Goal: Information Seeking & Learning: Check status

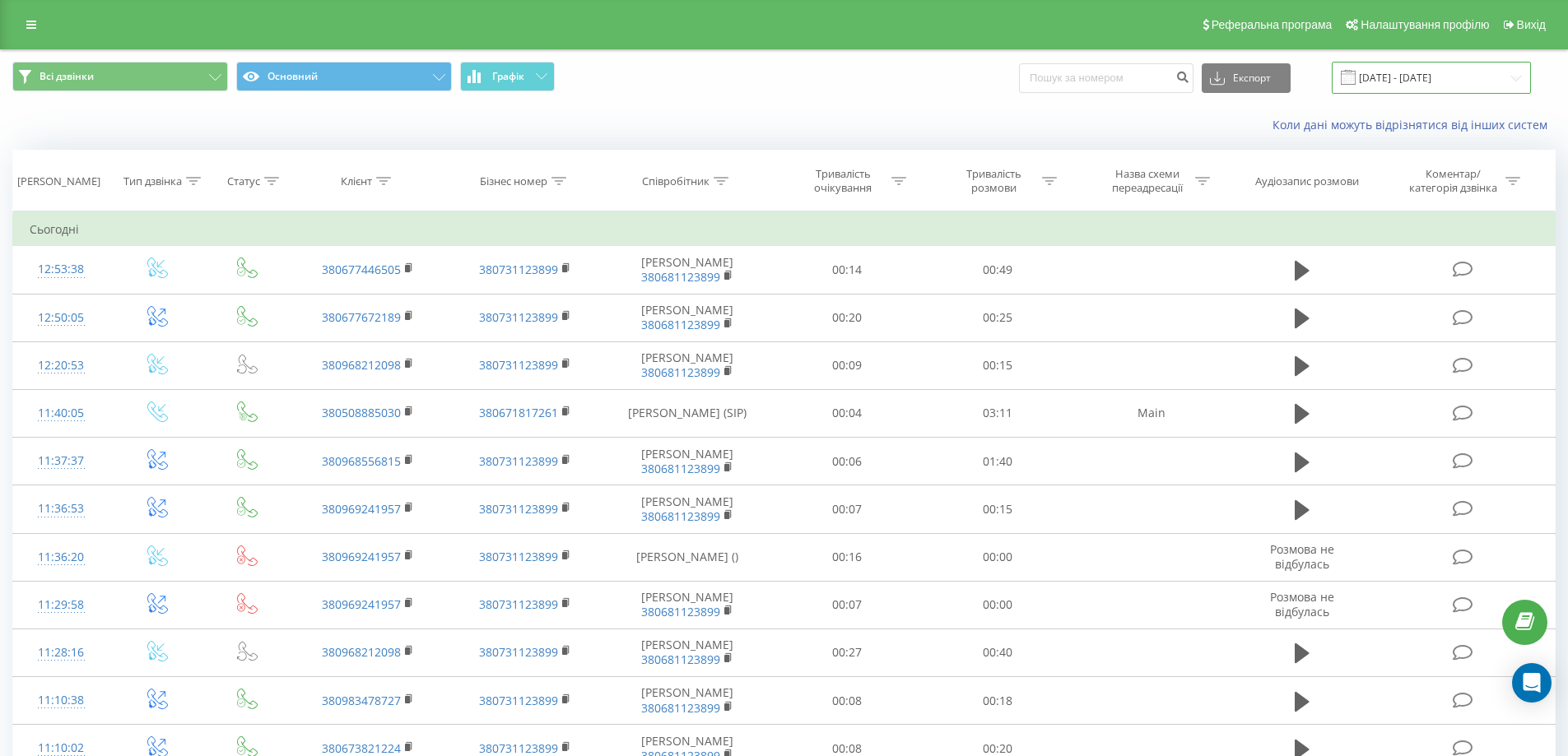
click at [1377, 76] on input "23.09.2025 - 23.09.2025" at bounding box center [1431, 78] width 200 height 32
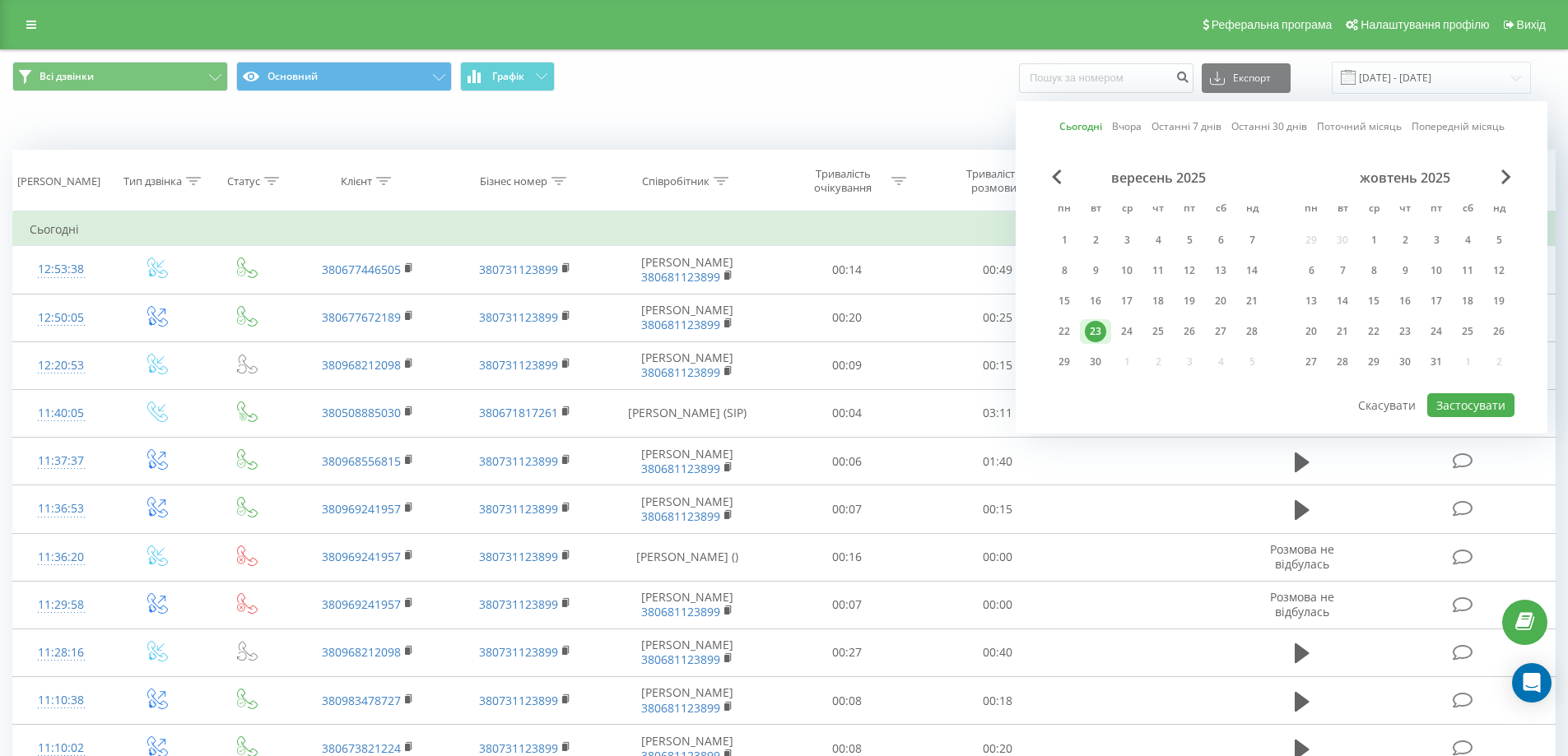
click at [1100, 119] on link "Сьогодні" at bounding box center [1080, 126] width 43 height 16
click at [1474, 402] on button "Застосувати" at bounding box center [1471, 404] width 88 height 24
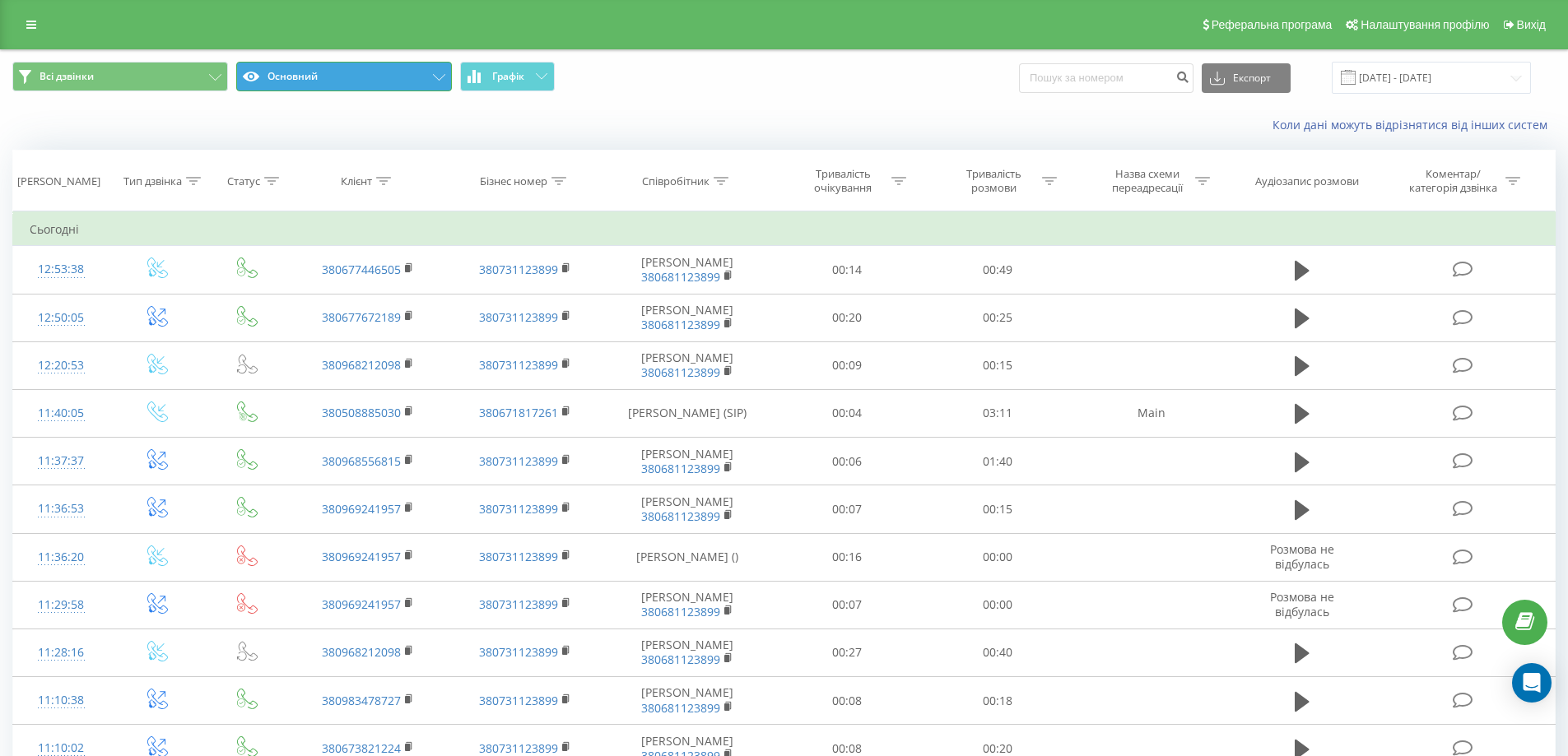
click at [385, 76] on button "Основний" at bounding box center [344, 77] width 215 height 30
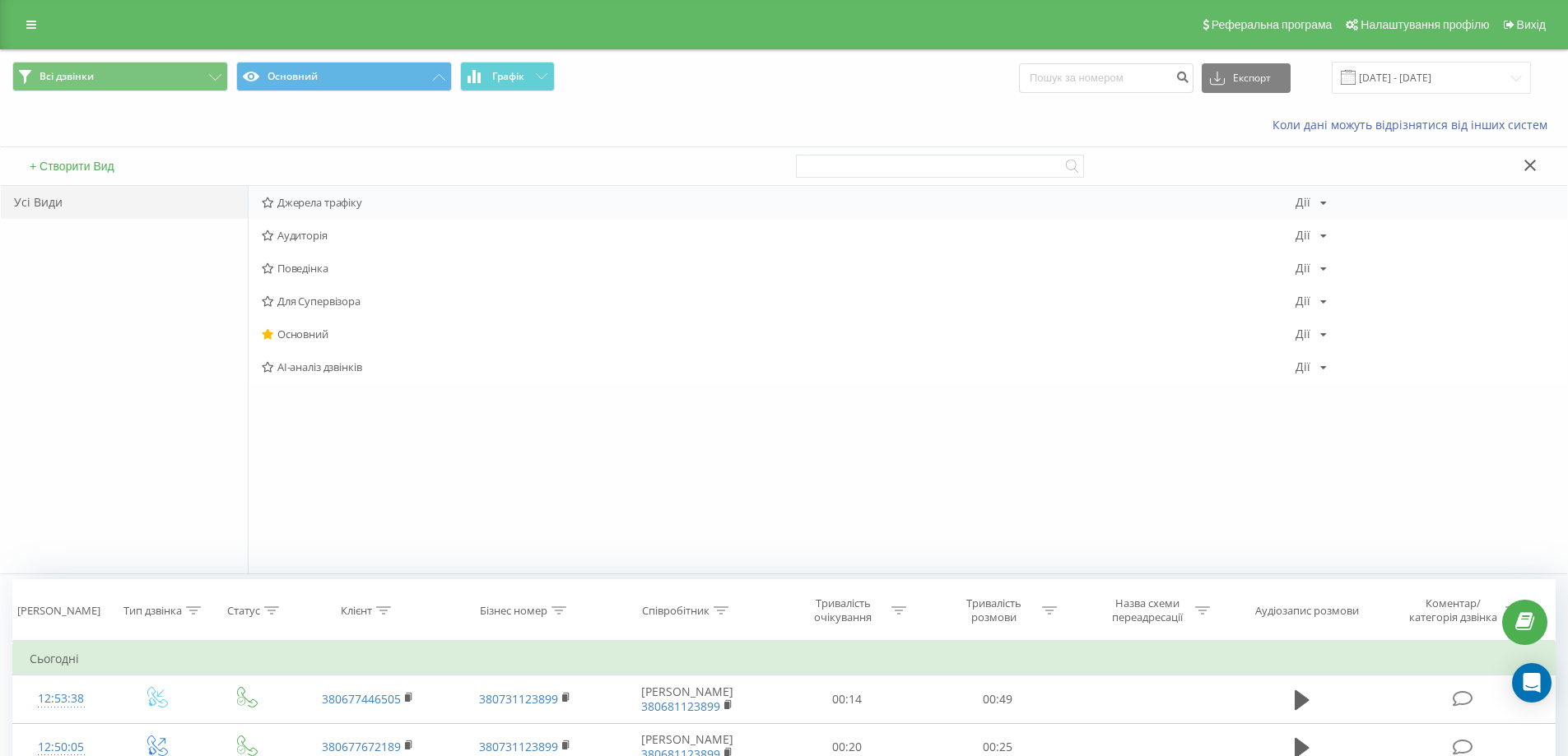
click at [291, 201] on span "Джерела трафіку" at bounding box center [778, 202] width 1034 height 11
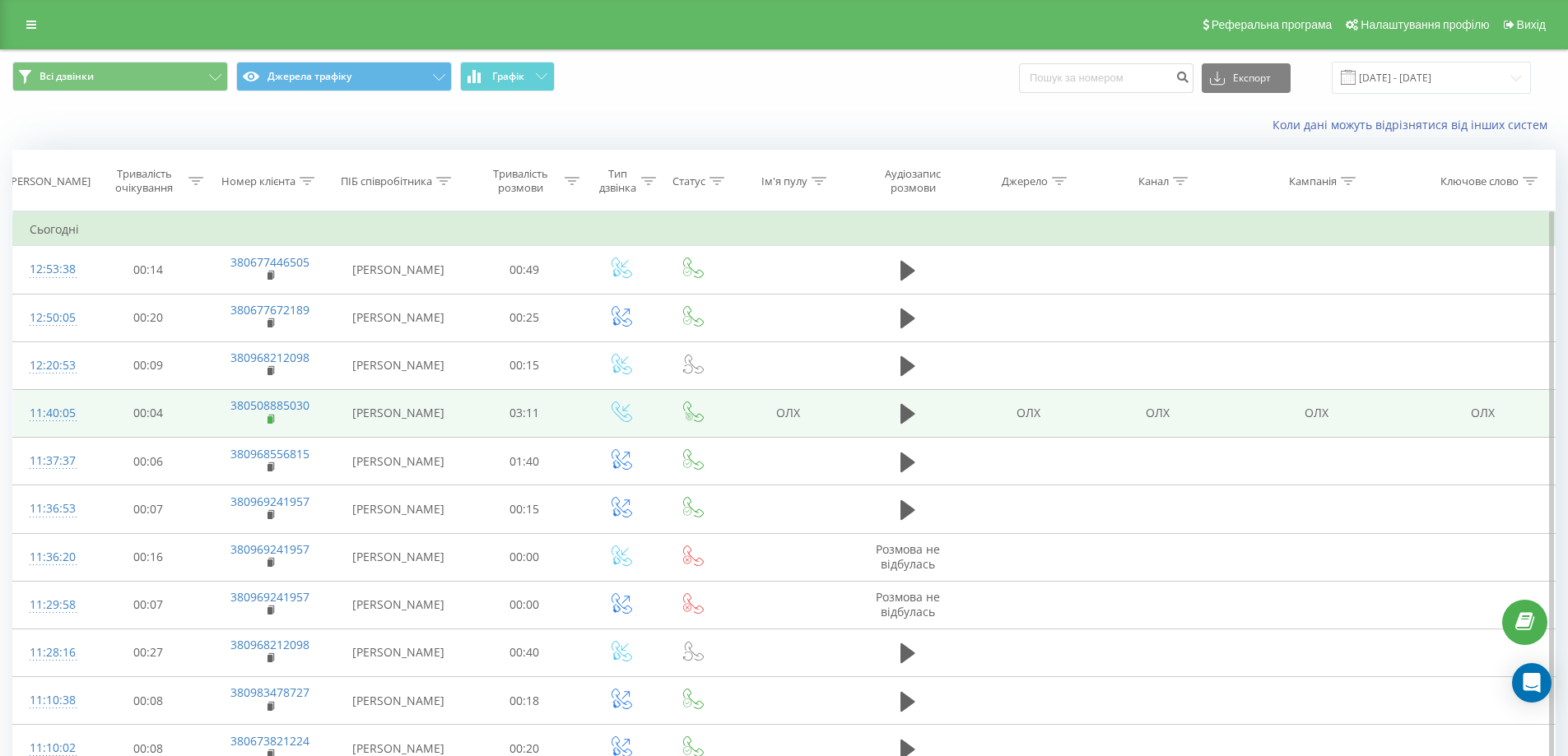
click at [268, 416] on icon at bounding box center [272, 419] width 9 height 11
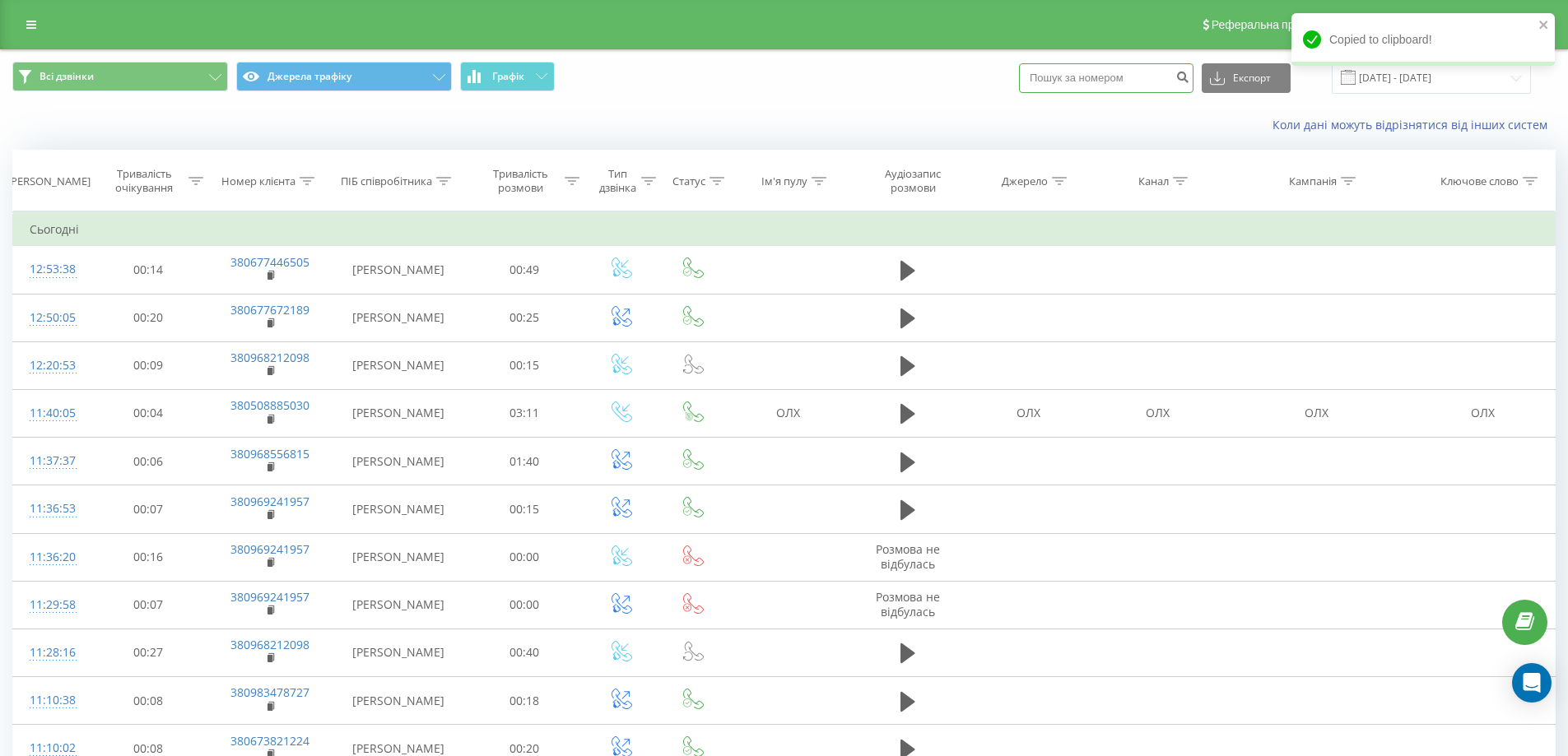
paste input "0969241957"
type input "0969241957"
click at [1191, 71] on button "submit" at bounding box center [1182, 78] width 22 height 30
click at [1190, 72] on icon "submit" at bounding box center [1183, 74] width 14 height 10
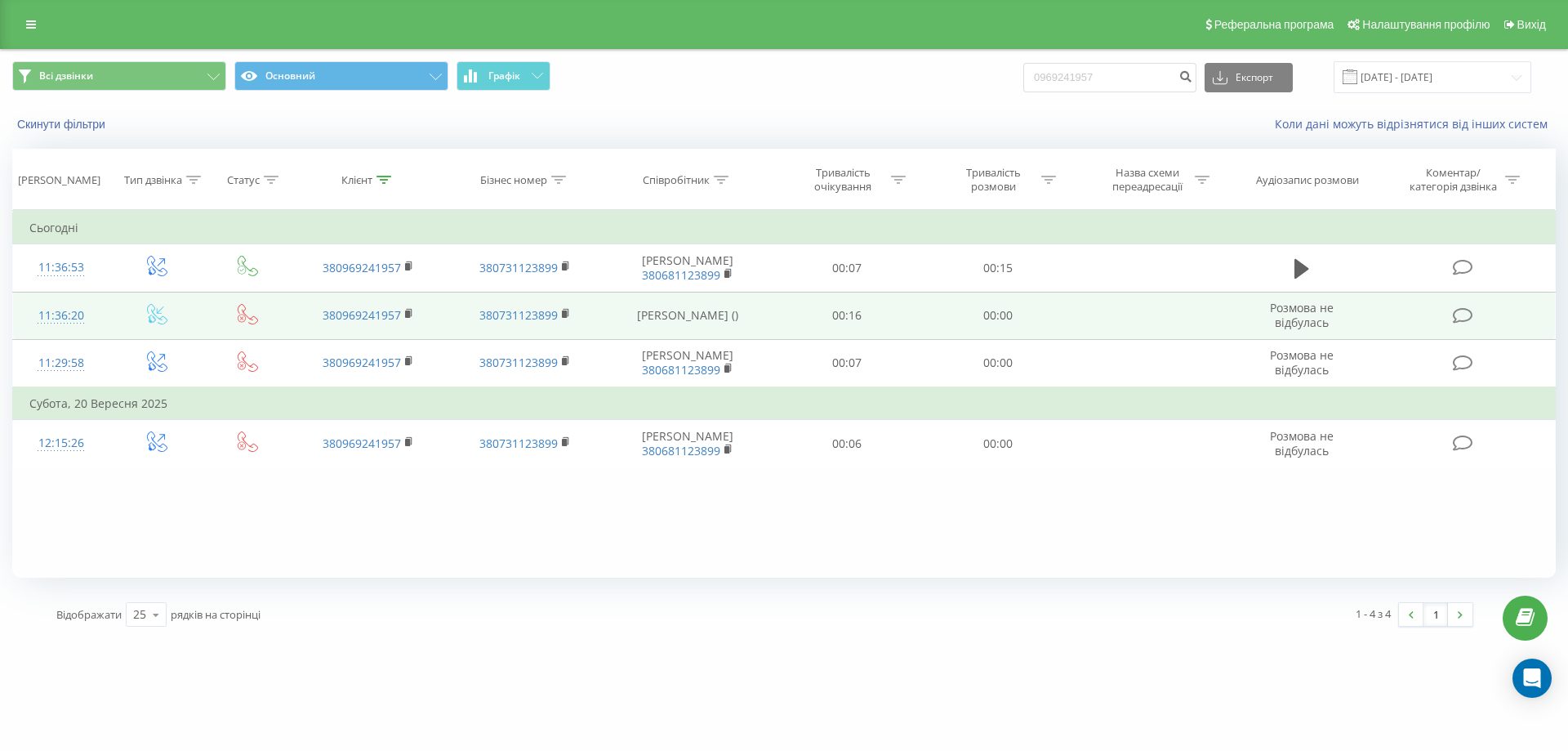
drag, startPoint x: 1299, startPoint y: 261, endPoint x: 1266, endPoint y: 309, distance: 58.2
click at [1299, 260] on icon at bounding box center [1301, 269] width 15 height 23
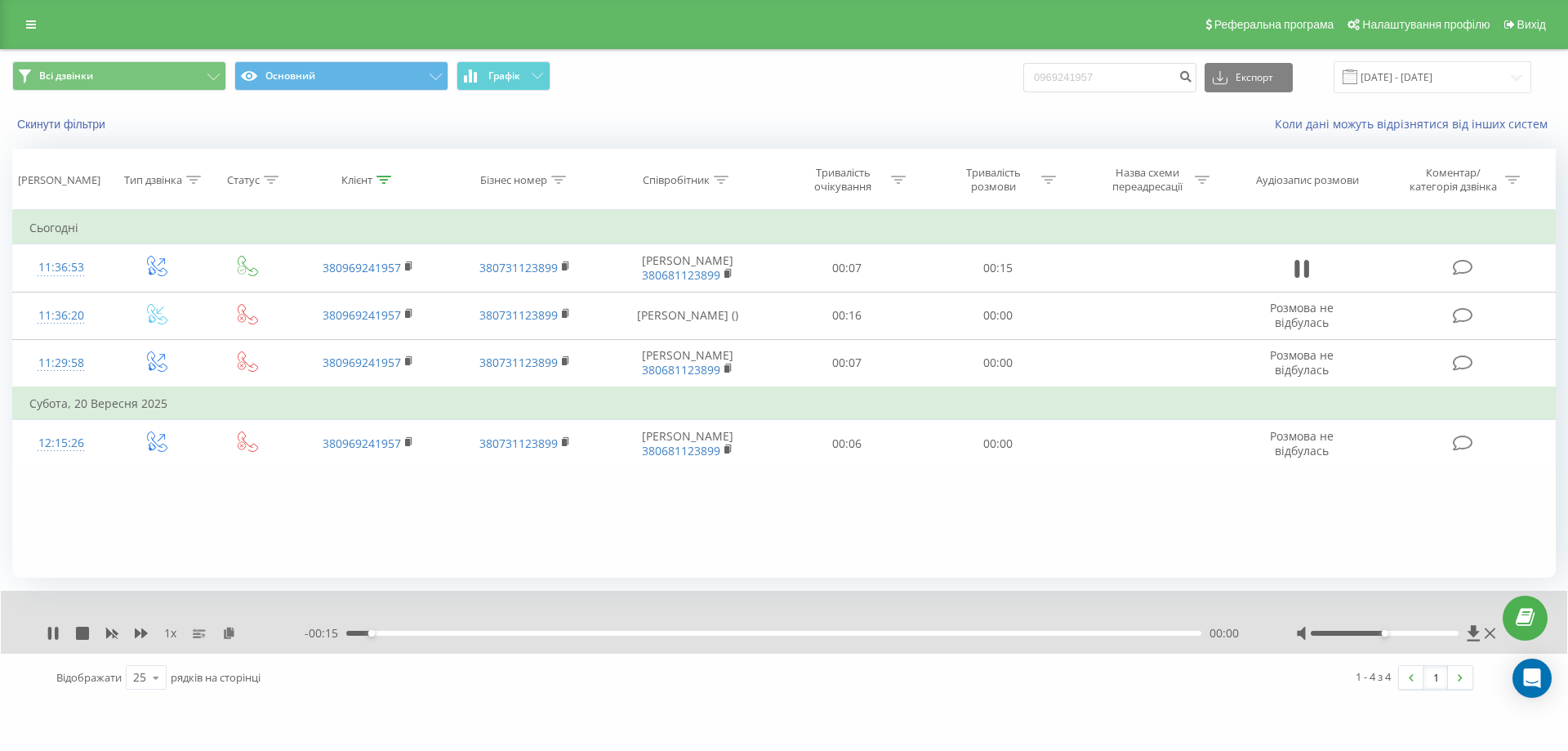
click at [396, 633] on div "00:00" at bounding box center [774, 634] width 855 height 5
click at [466, 634] on div "00:01" at bounding box center [774, 634] width 855 height 5
click at [1341, 632] on div at bounding box center [1385, 634] width 149 height 5
click at [1327, 634] on div at bounding box center [1385, 634] width 149 height 5
click at [759, 633] on div "00:07" at bounding box center [774, 634] width 855 height 5
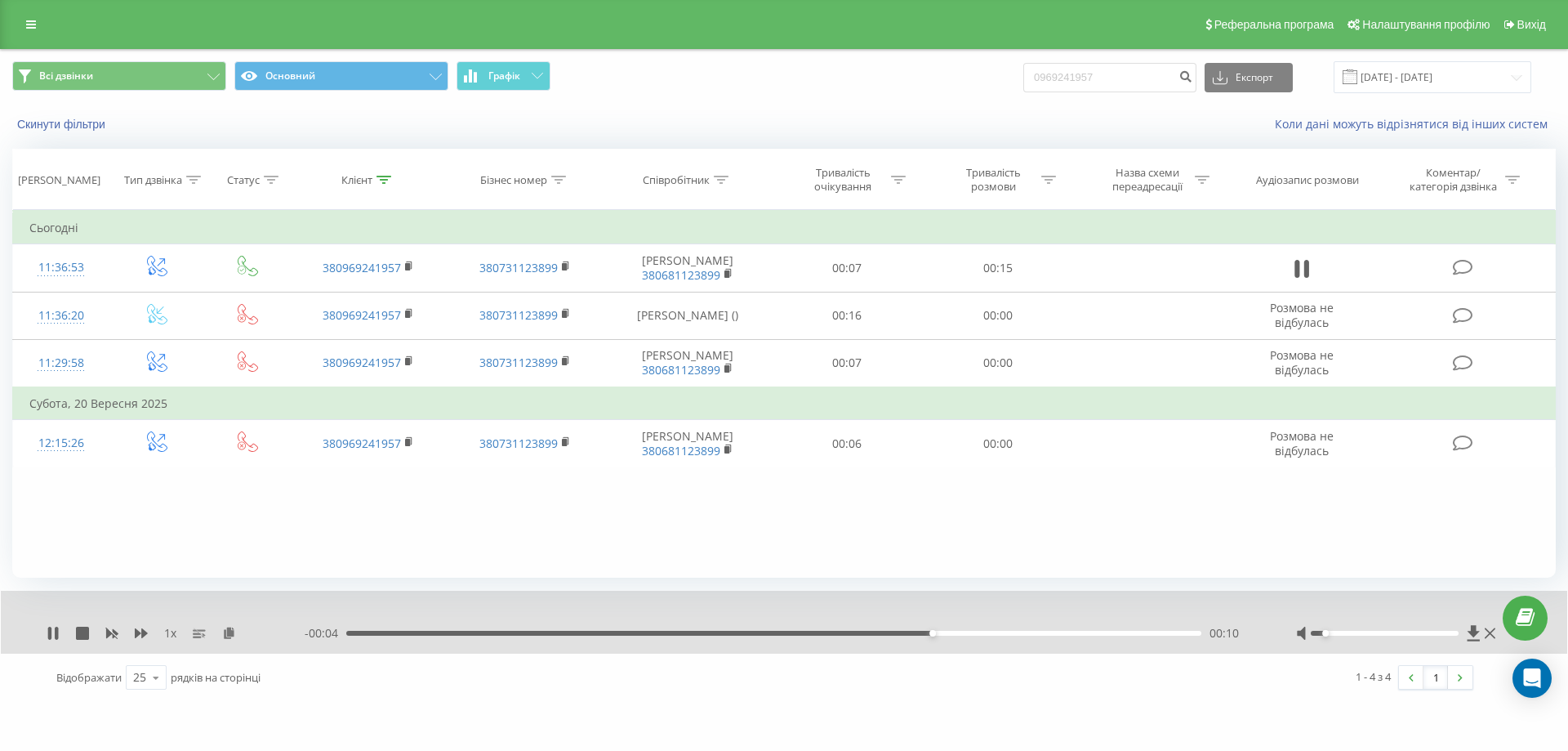
drag, startPoint x: 805, startPoint y: 634, endPoint x: 790, endPoint y: 633, distance: 15.0
click at [804, 634] on div "00:10" at bounding box center [774, 634] width 855 height 5
click at [46, 628] on div "1 x - 00:06 00:09 00:09" at bounding box center [784, 622] width 1566 height 63
click at [50, 635] on icon at bounding box center [50, 633] width 3 height 13
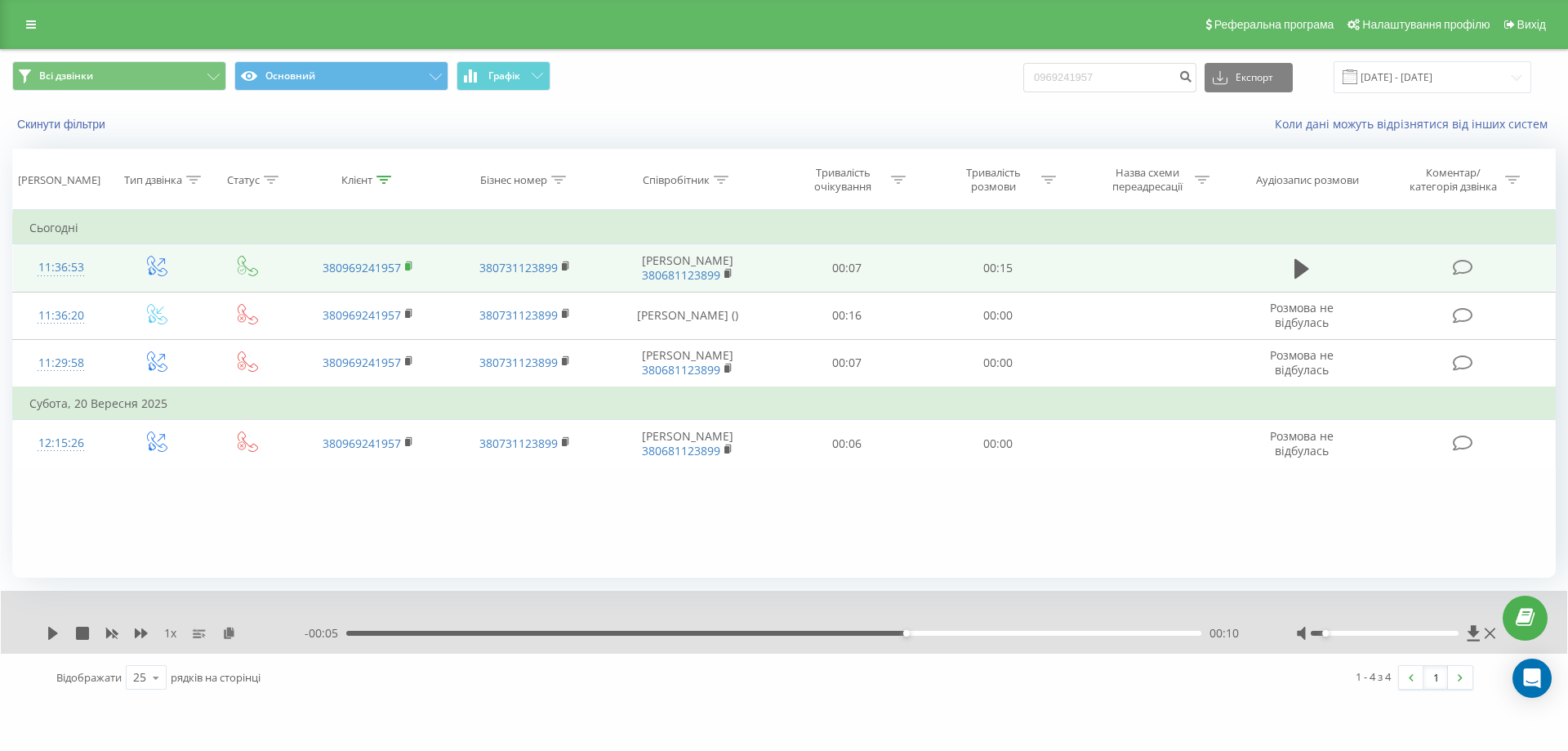
click at [410, 264] on rect at bounding box center [407, 267] width 5 height 7
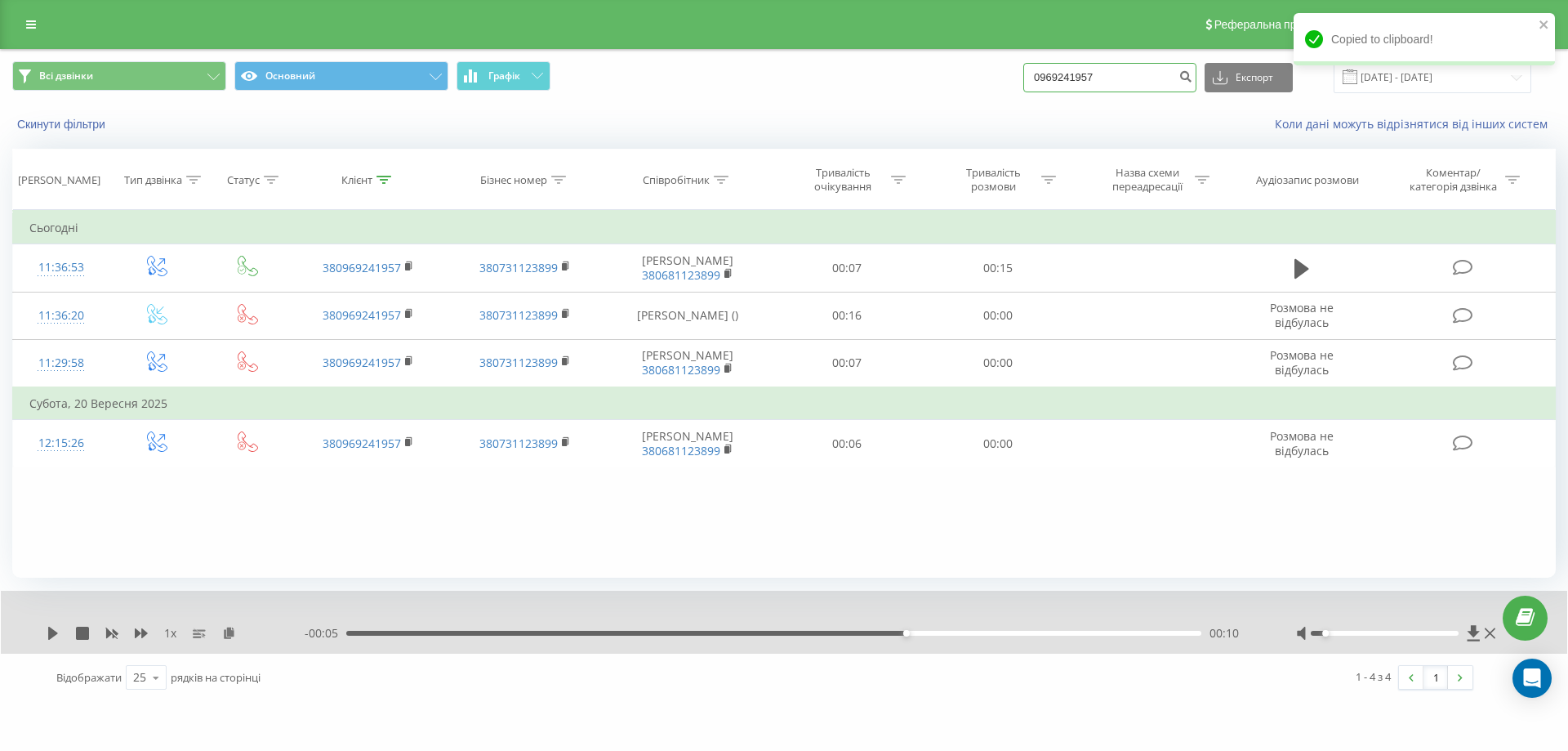
drag, startPoint x: 1117, startPoint y: 82, endPoint x: 1038, endPoint y: 82, distance: 79.0
click at [1038, 82] on div "Всі дзвінки Основний Графік 0969241957 Експорт .csv .xls .xlsx 23.06.2025 - 23.…" at bounding box center [784, 77] width 1544 height 32
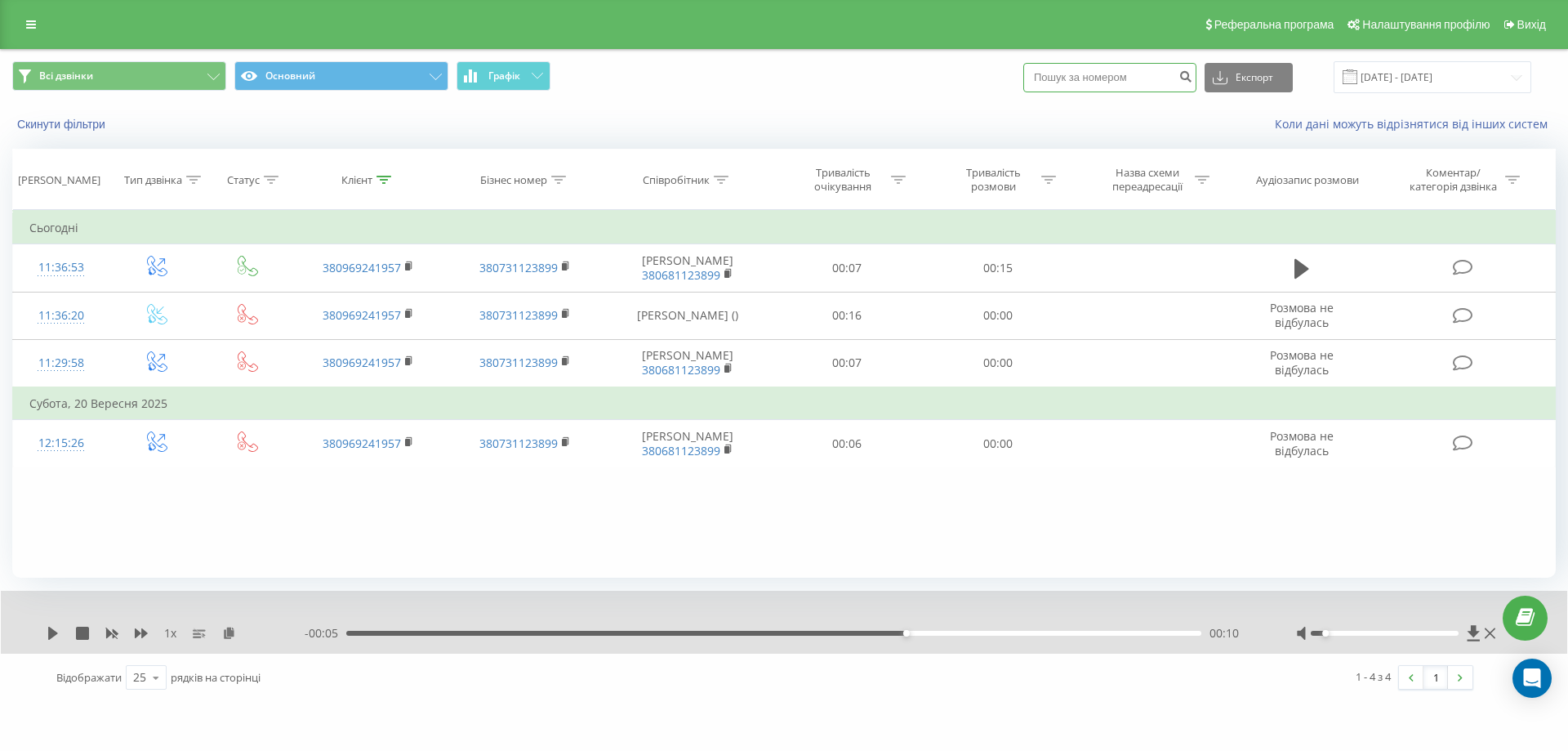
paste input "0685459777"
type input "0685459777"
click at [1193, 77] on icon "submit" at bounding box center [1186, 74] width 14 height 10
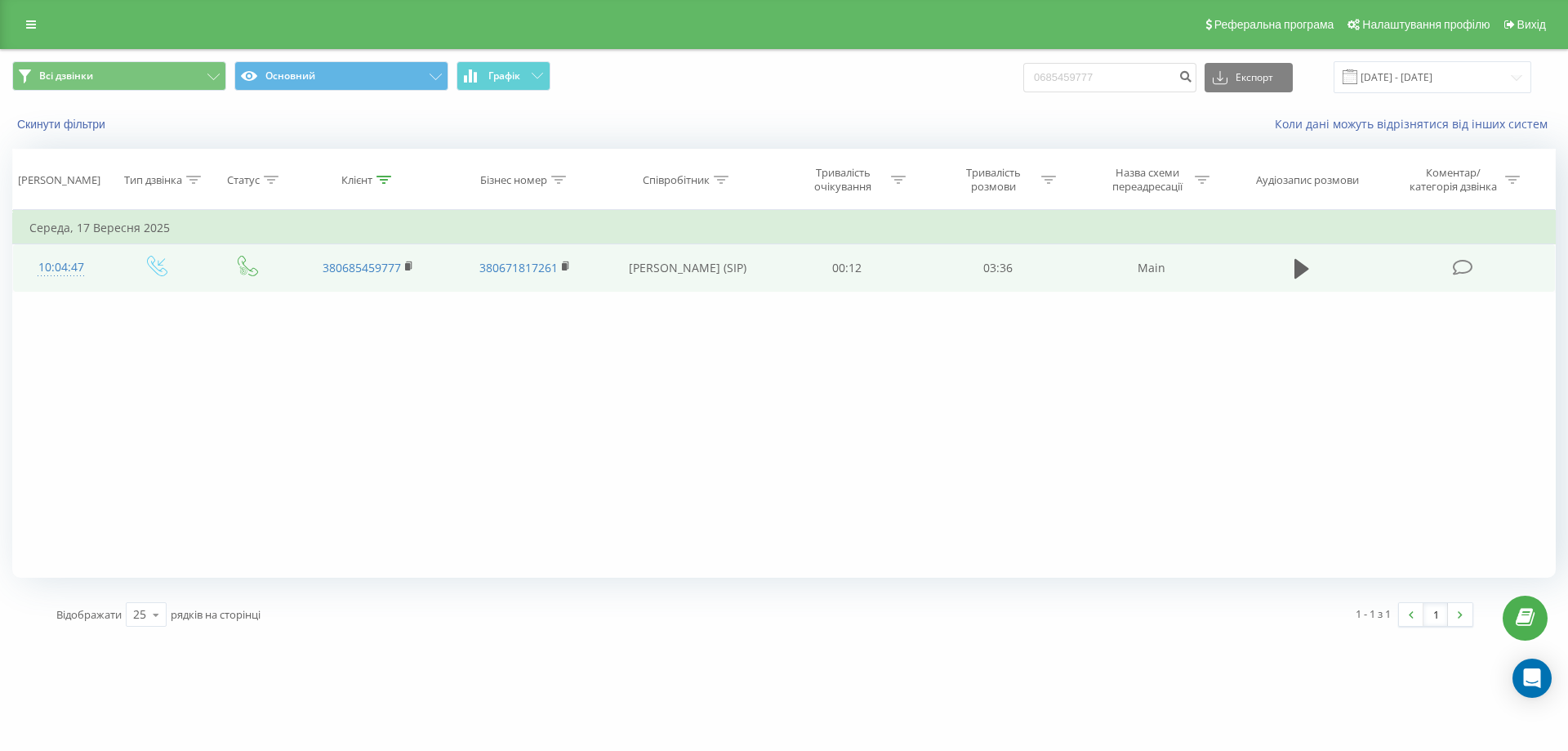
drag, startPoint x: 1296, startPoint y: 259, endPoint x: 1273, endPoint y: 265, distance: 23.8
click at [1295, 260] on icon at bounding box center [1301, 269] width 15 height 20
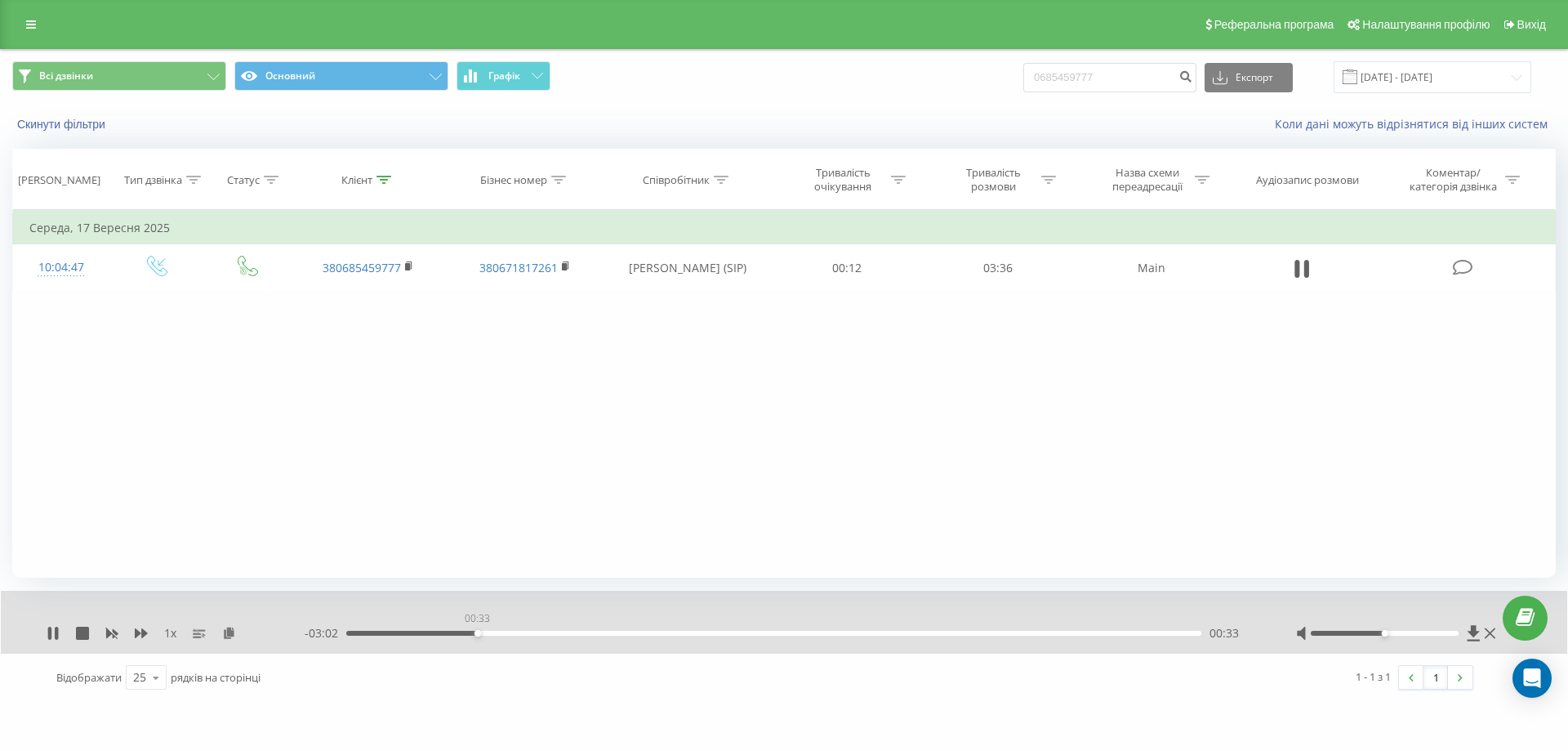
click at [477, 631] on div "00:33" at bounding box center [774, 634] width 855 height 5
click at [570, 634] on div "00:41" at bounding box center [774, 634] width 855 height 5
click at [56, 635] on icon at bounding box center [56, 633] width 3 height 13
drag, startPoint x: 1168, startPoint y: 71, endPoint x: 999, endPoint y: 88, distance: 169.9
click at [999, 88] on div "Всі дзвінки Основний Графік 0685459777 Експорт .csv .xls .xlsx 23.06.2025 - 23.…" at bounding box center [784, 77] width 1544 height 32
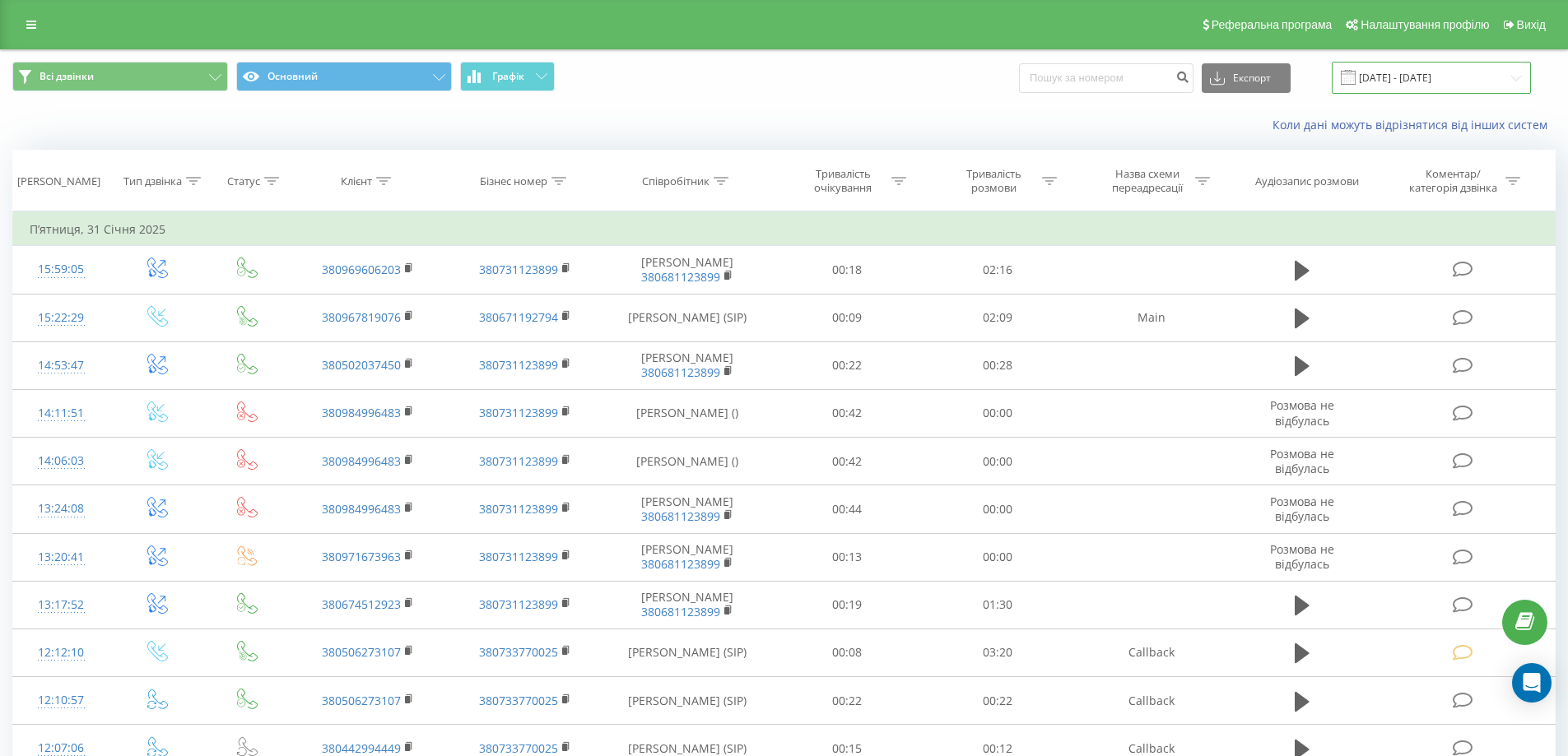
drag, startPoint x: 1384, startPoint y: 79, endPoint x: 1370, endPoint y: 80, distance: 14.0
click at [1384, 77] on input "[DATE] - [DATE]" at bounding box center [1431, 78] width 200 height 32
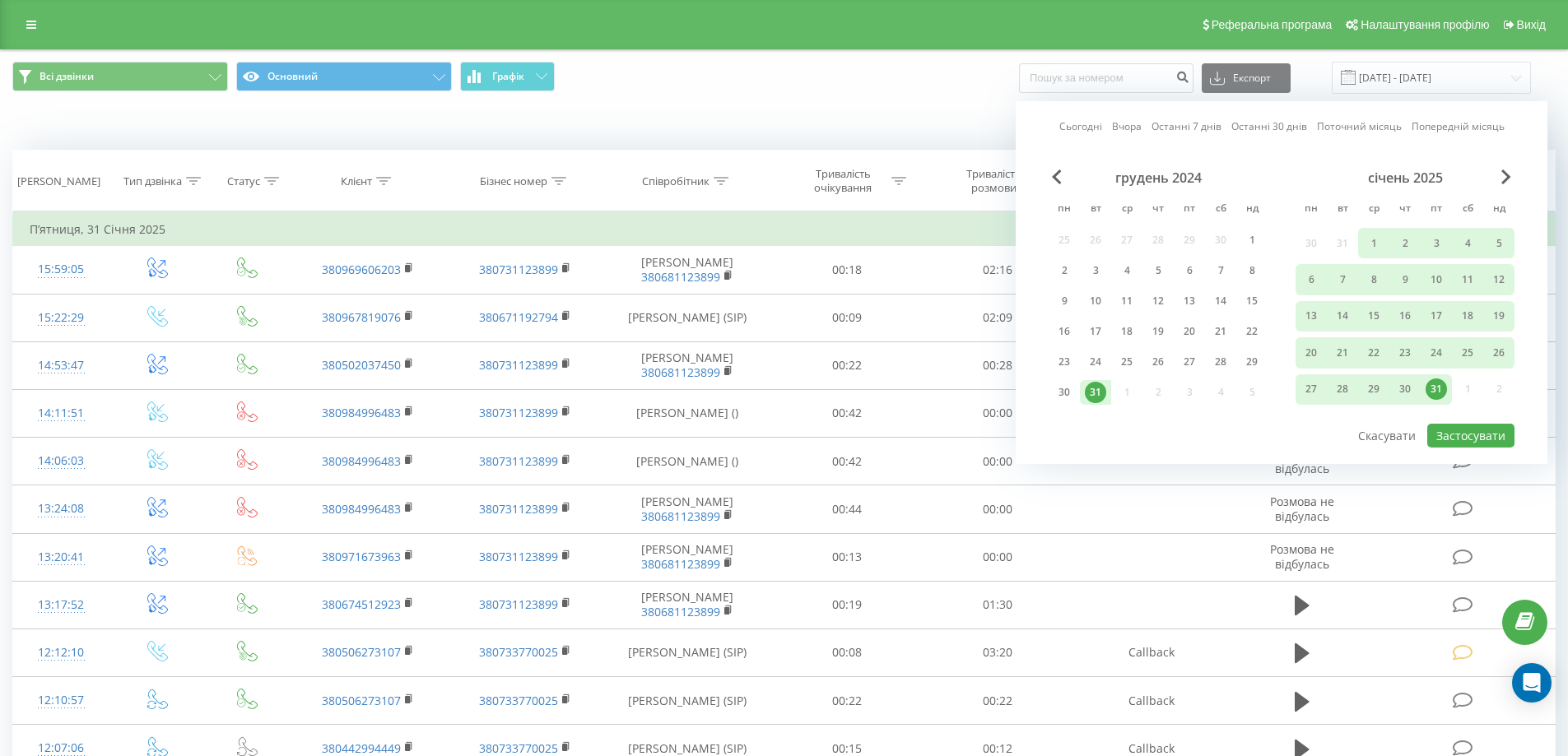
click at [1082, 130] on link "Сьогодні" at bounding box center [1080, 126] width 43 height 16
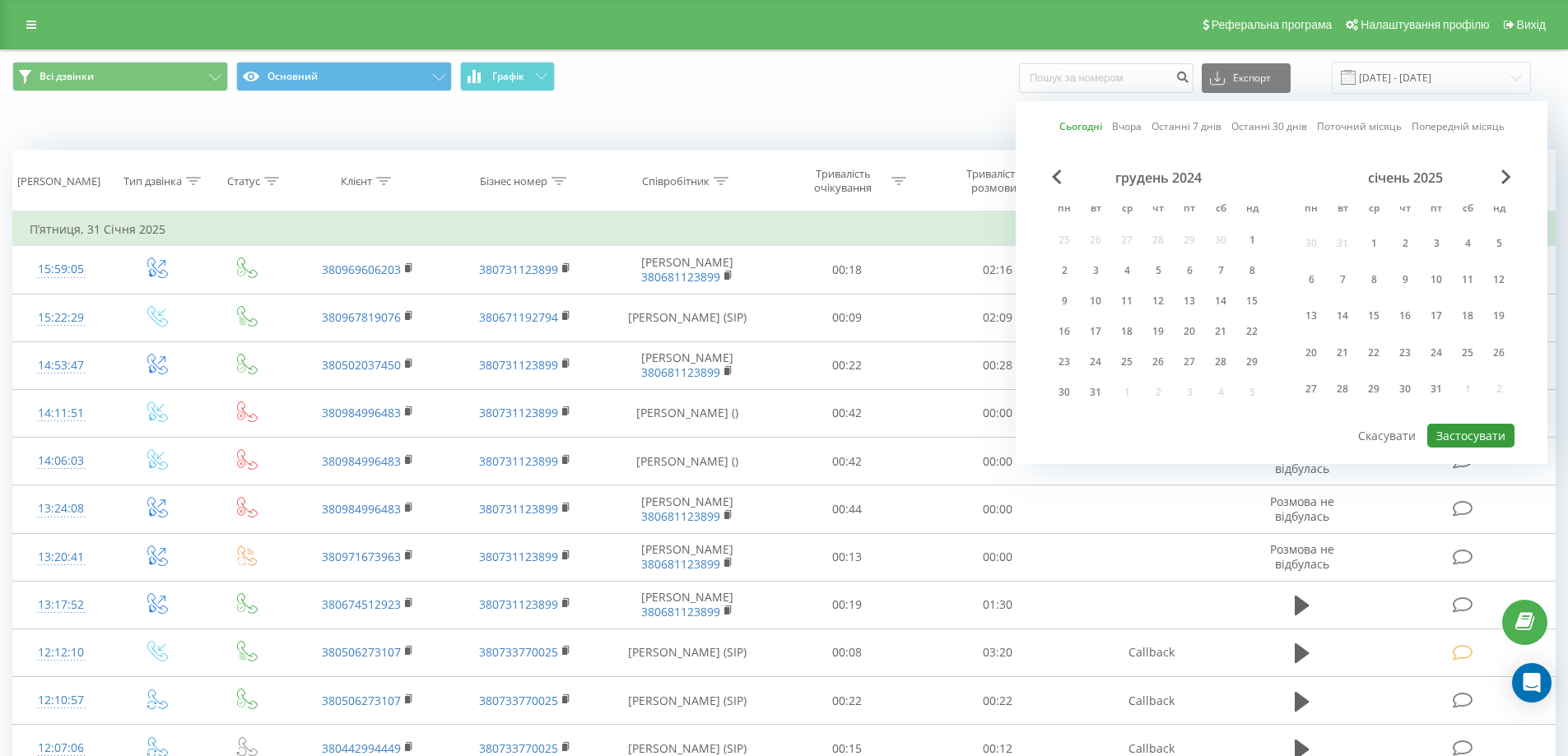
click at [1473, 435] on button "Застосувати" at bounding box center [1471, 435] width 88 height 24
type input "[DATE] - [DATE]"
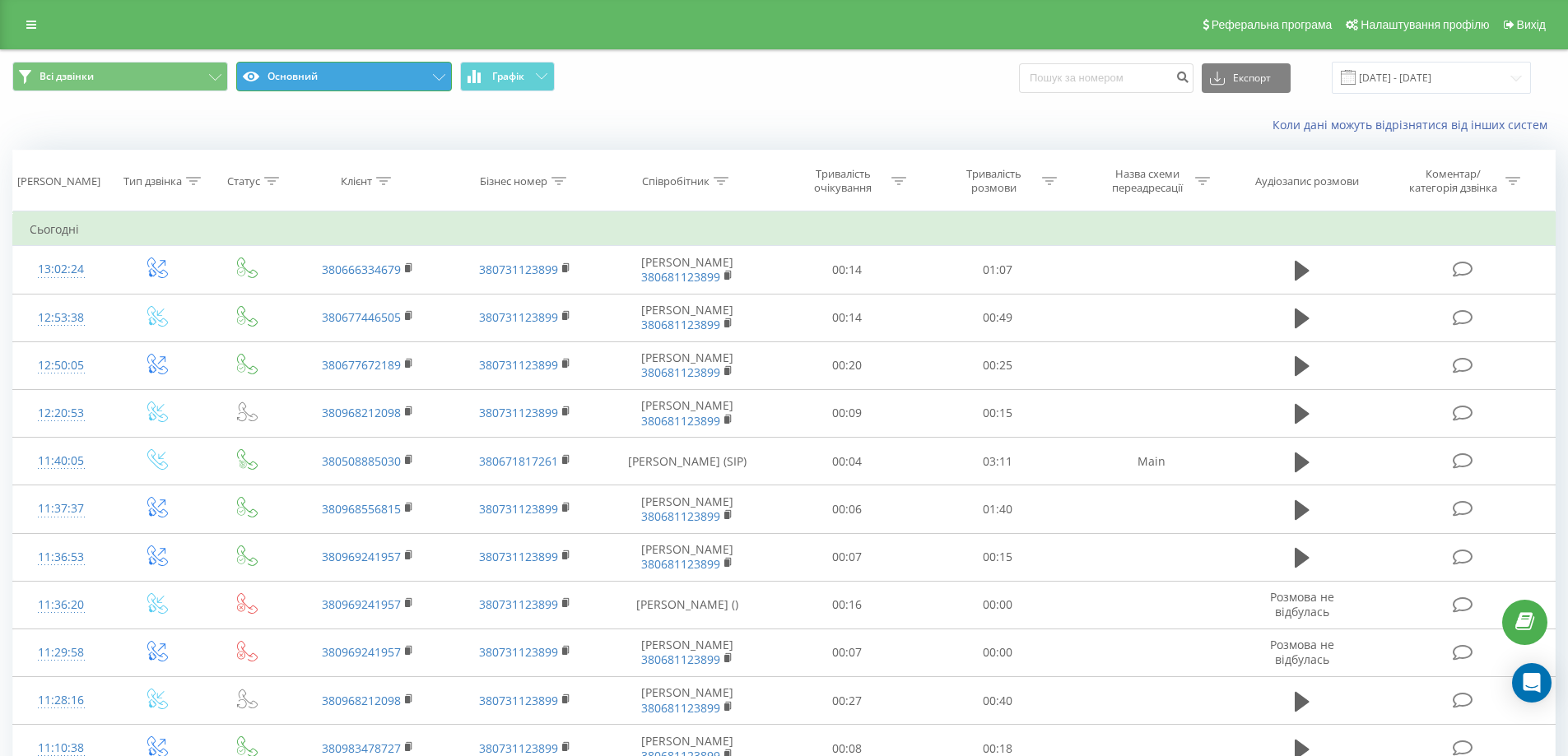
click at [369, 75] on button "Основний" at bounding box center [344, 77] width 215 height 30
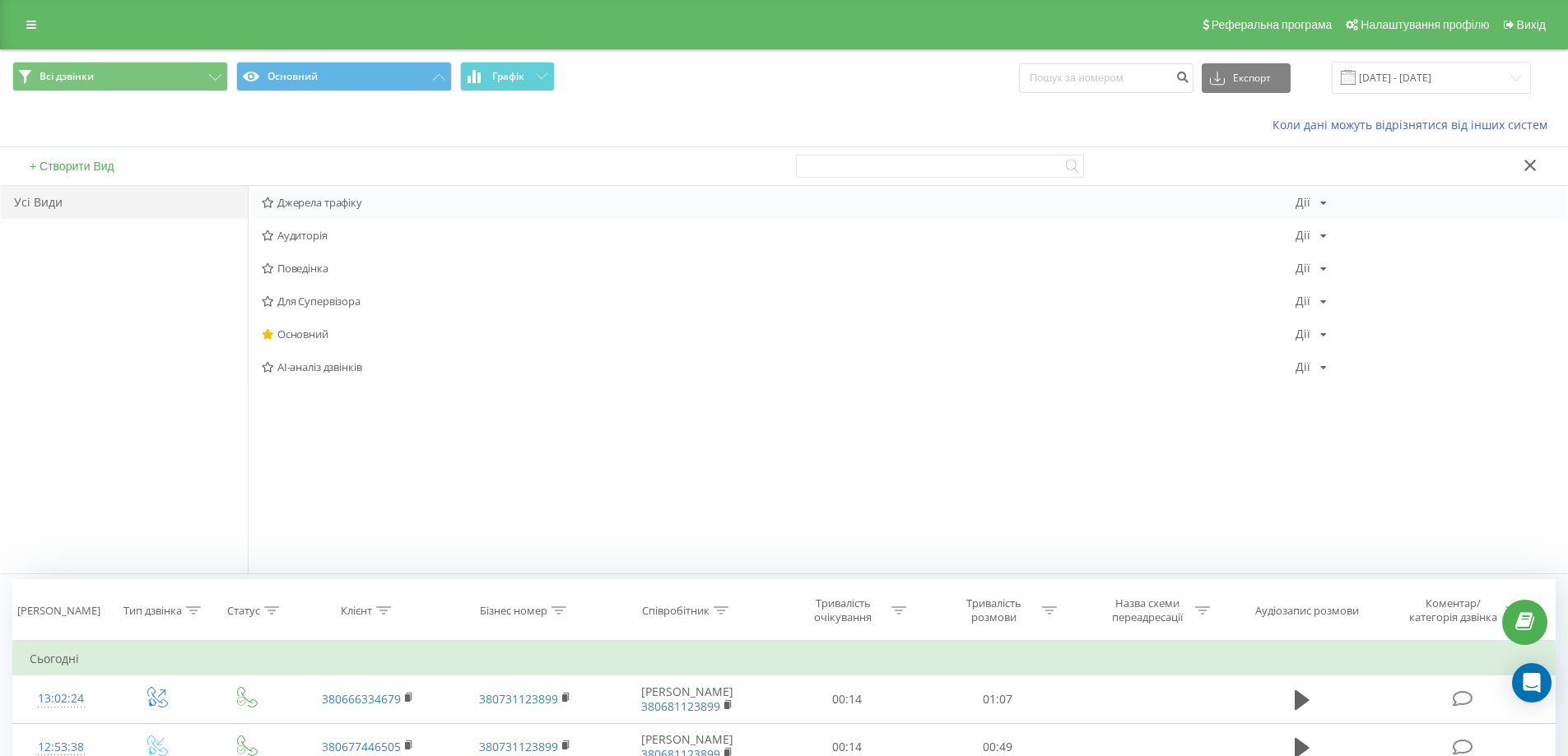
click at [323, 210] on div "Джерела трафіку [PERSON_NAME] Копіювати Видалити За замовчуванням Поділитися" at bounding box center [908, 202] width 1318 height 33
click at [328, 201] on span "Джерела трафіку" at bounding box center [778, 202] width 1034 height 11
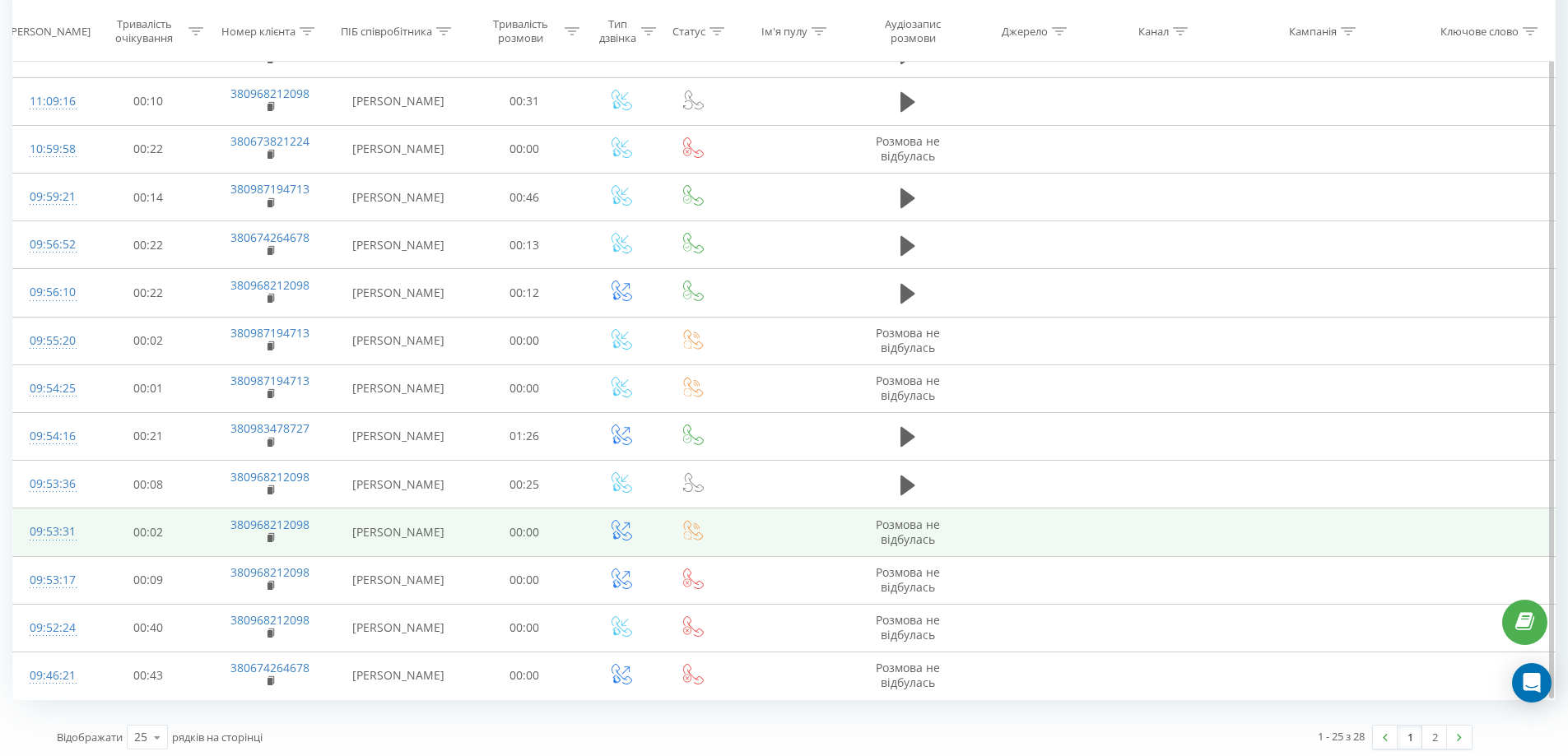
scroll to position [749, 0]
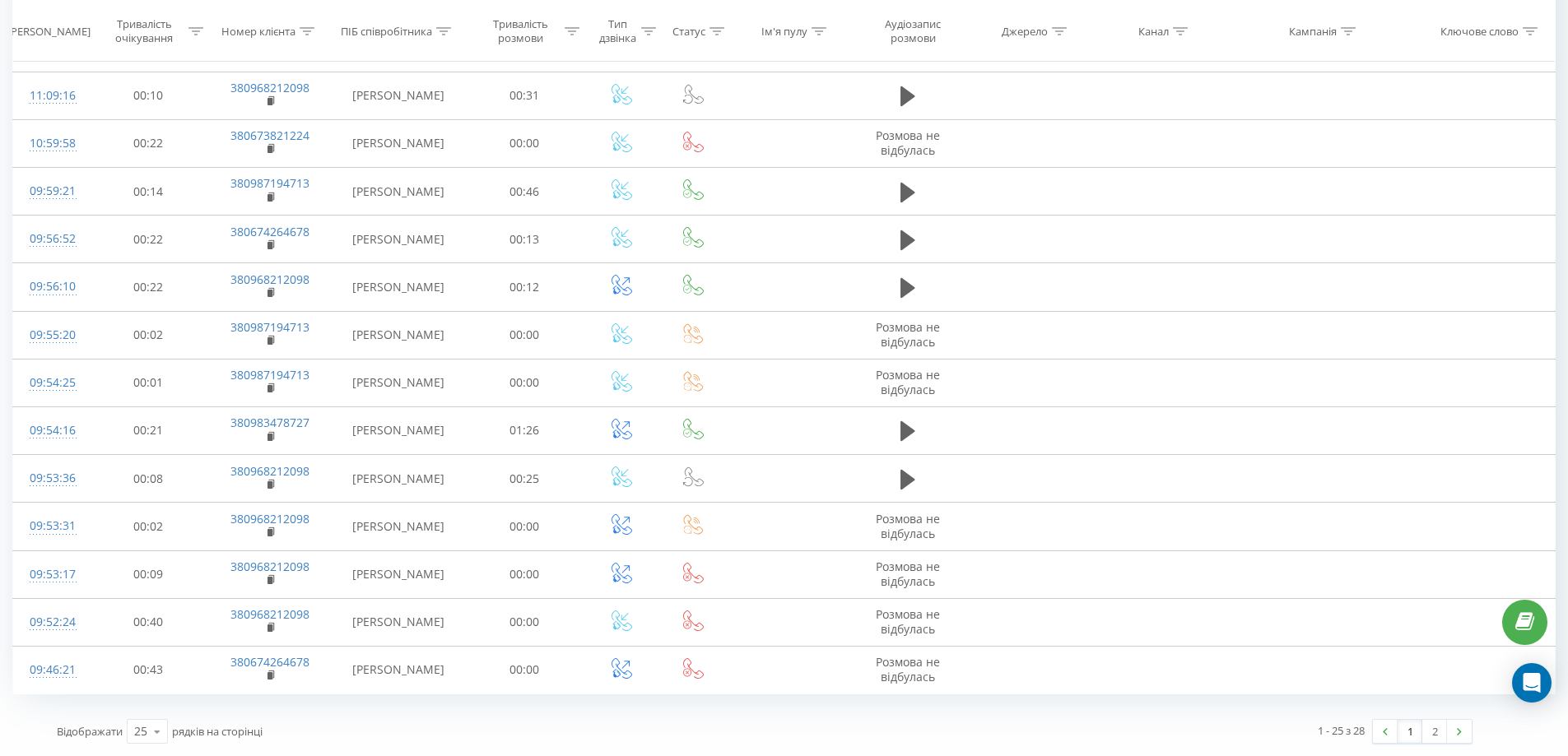
click at [1431, 729] on link "2" at bounding box center [1435, 732] width 25 height 23
